Goal: Check status

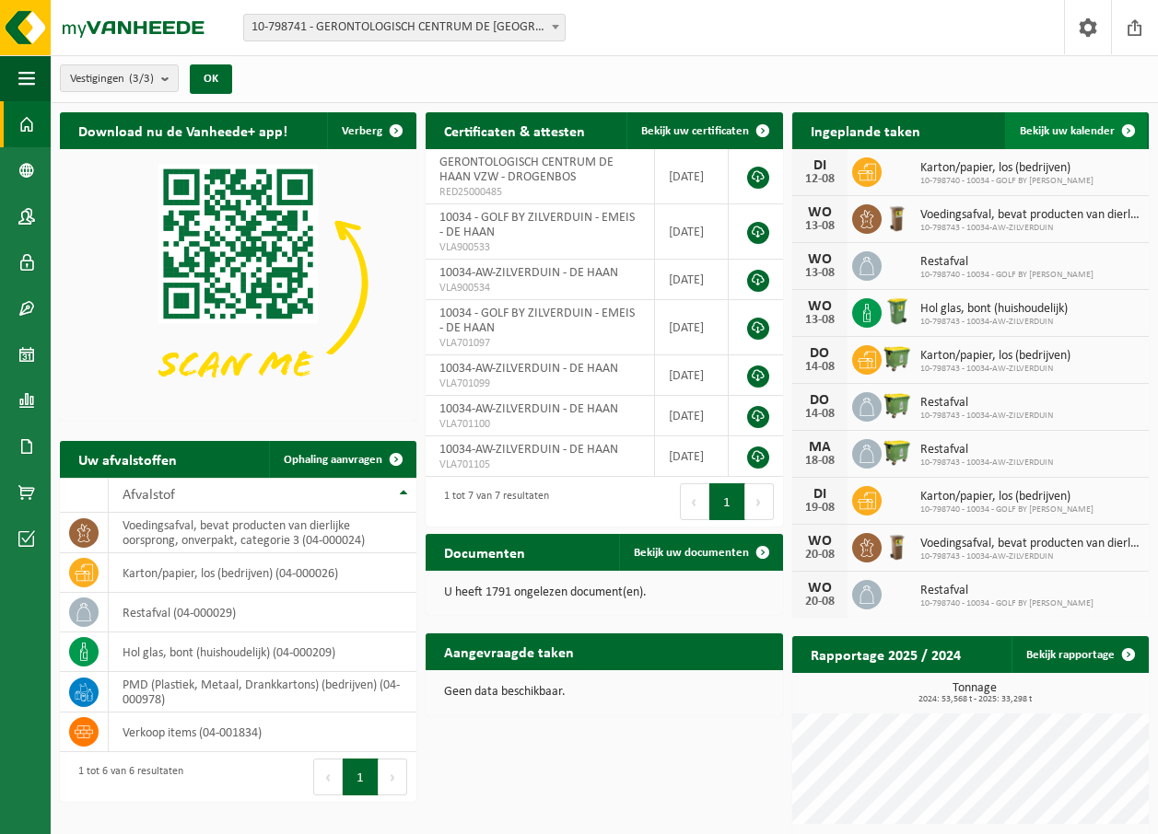
click at [1120, 125] on span at bounding box center [1128, 130] width 37 height 37
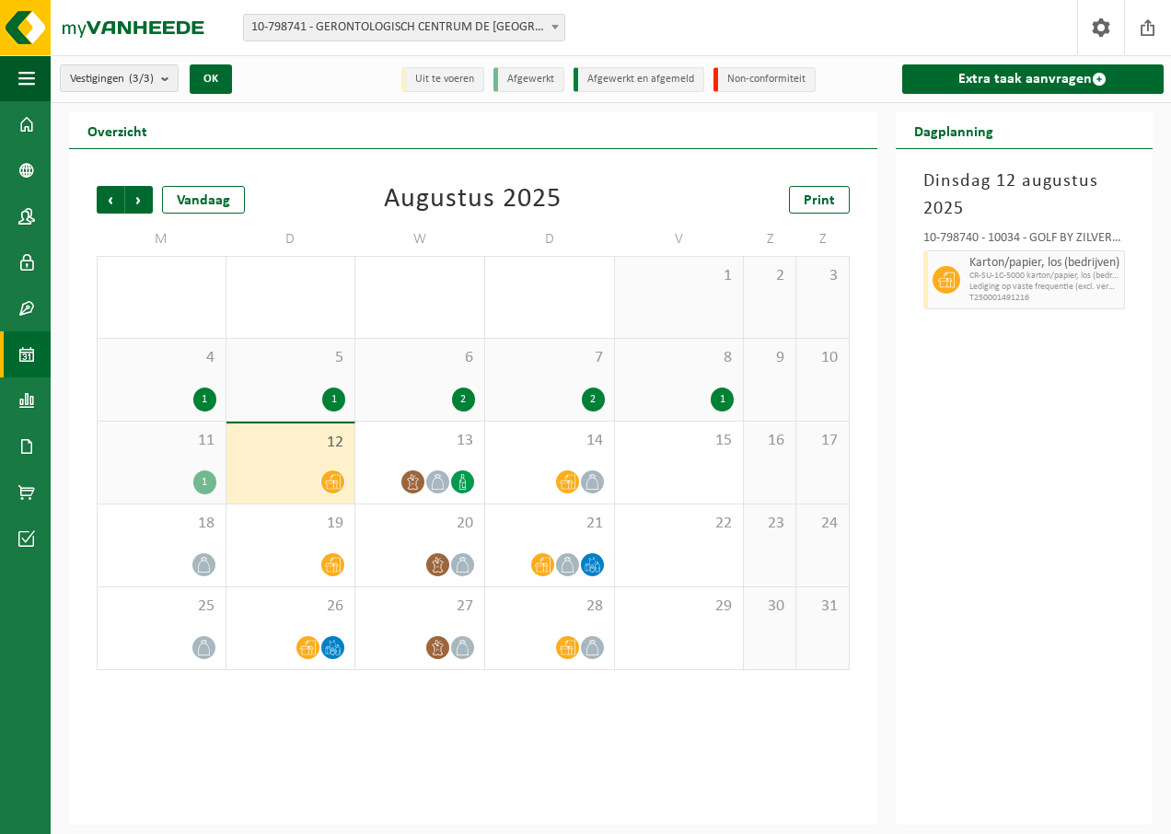
click at [176, 462] on div "11 1" at bounding box center [162, 463] width 128 height 82
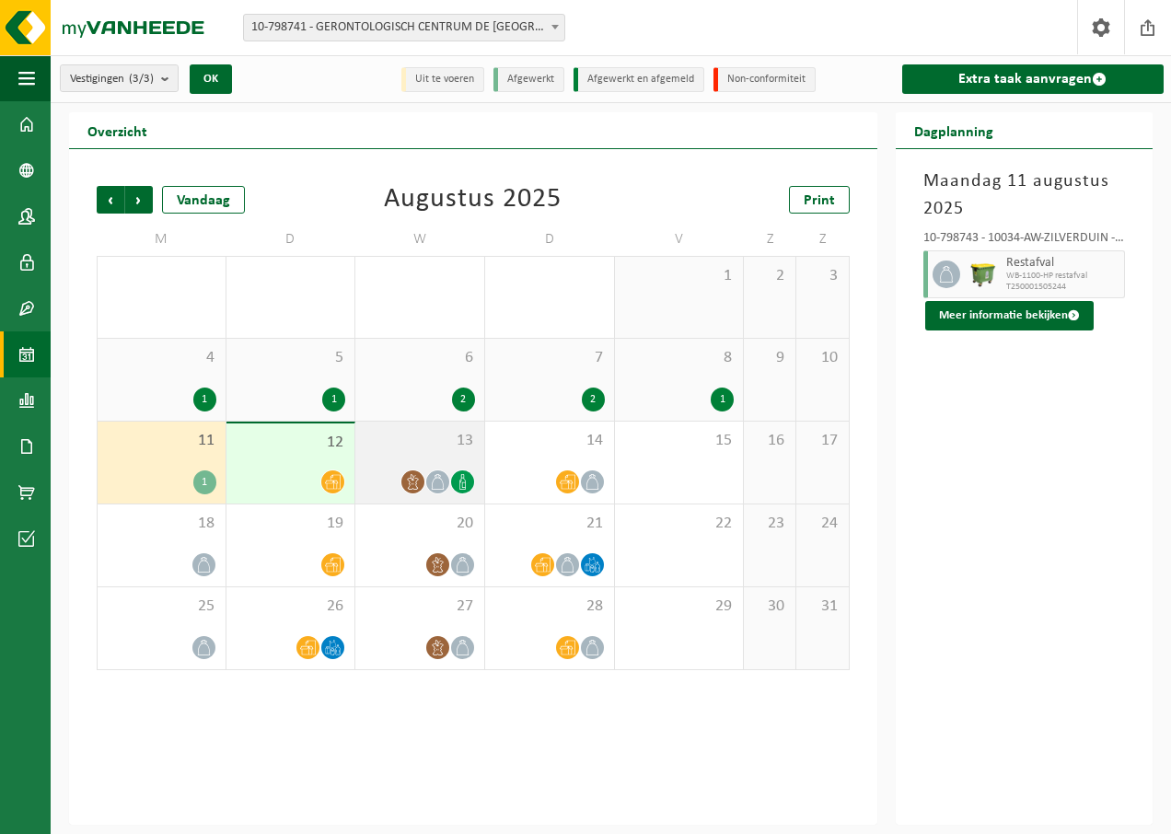
click at [407, 460] on div "13" at bounding box center [419, 463] width 129 height 82
